Goal: Task Accomplishment & Management: Manage account settings

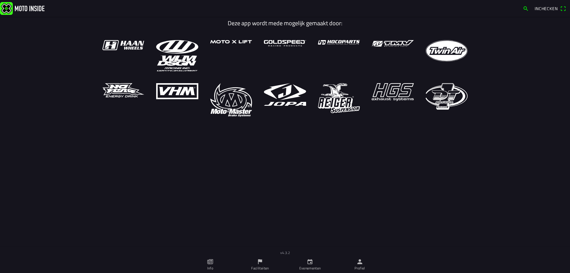
click at [309, 268] on ion-label "Evenementen" at bounding box center [310, 267] width 22 height 5
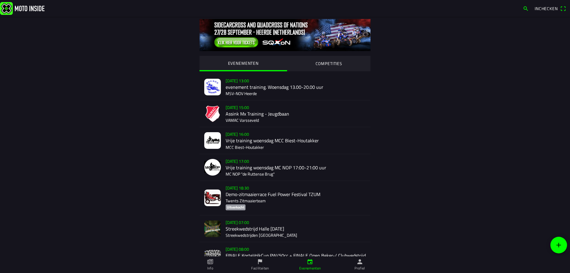
click at [241, 117] on div "[DATE] 15:00 Assink Mx Training - Jeugdbaan VAMAC Varsseveld" at bounding box center [296, 113] width 140 height 26
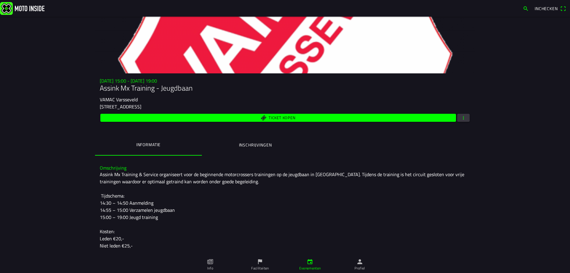
scroll to position [59, 0]
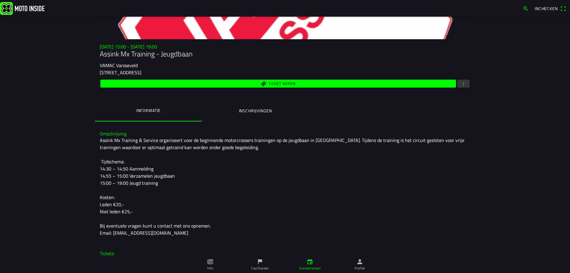
click at [274, 82] on span "Ticket kopen" at bounding box center [282, 84] width 27 height 4
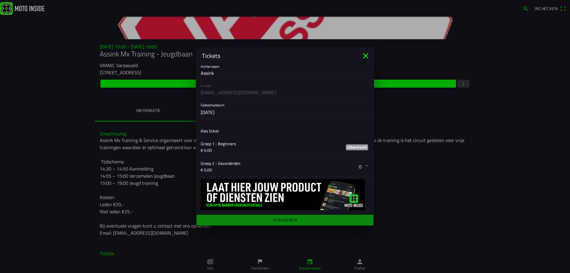
scroll to position [40, 0]
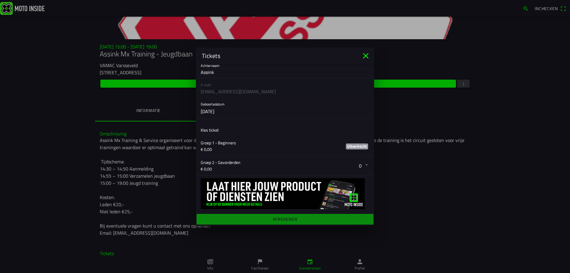
click at [364, 59] on icon "close" at bounding box center [365, 55] width 9 height 9
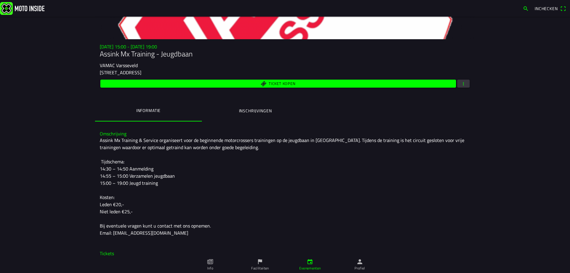
click at [466, 86] on button "button" at bounding box center [463, 84] width 12 height 8
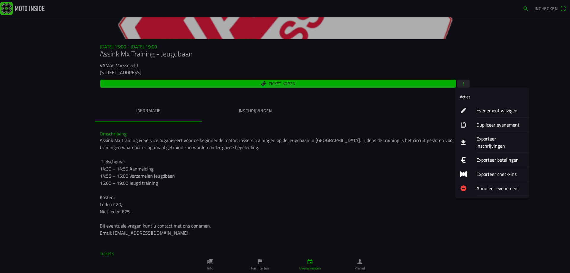
click at [511, 140] on ion-label "Exporteer inschrijvingen" at bounding box center [500, 142] width 48 height 14
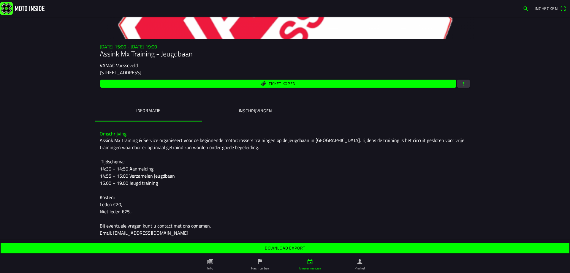
click at [291, 252] on span "Download export" at bounding box center [284, 247] width 559 height 11
click at [265, 112] on ion-label "Inschrijvingen" at bounding box center [255, 110] width 33 height 7
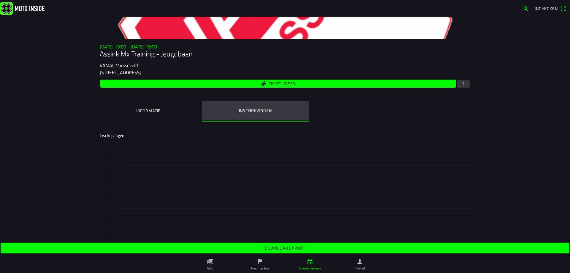
scroll to position [0, 0]
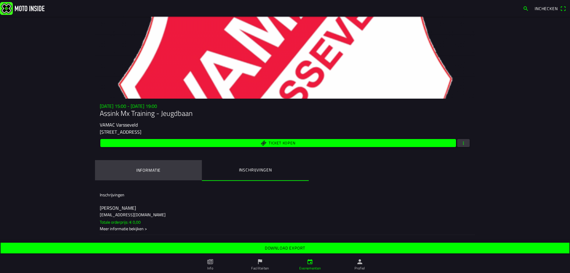
click at [154, 173] on button "Informatie" at bounding box center [148, 170] width 107 height 20
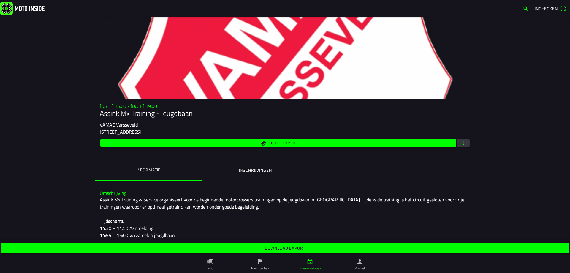
click at [461, 144] on span "button" at bounding box center [463, 143] width 5 height 8
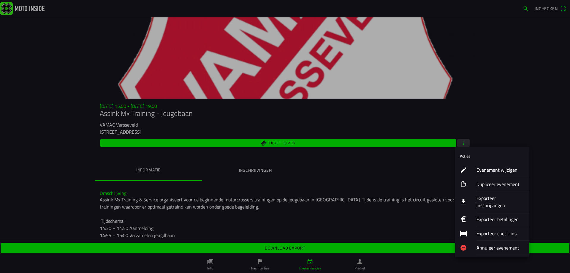
click at [517, 171] on ion-label "Evenement wijzigen" at bounding box center [500, 169] width 48 height 7
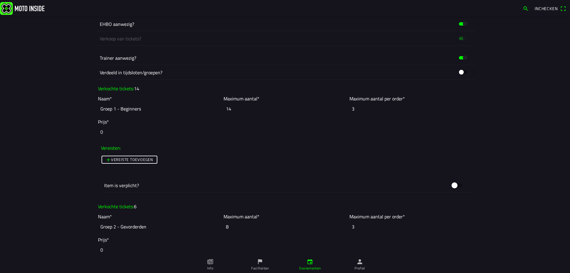
scroll to position [475, 0]
